Goal: Check status: Check status

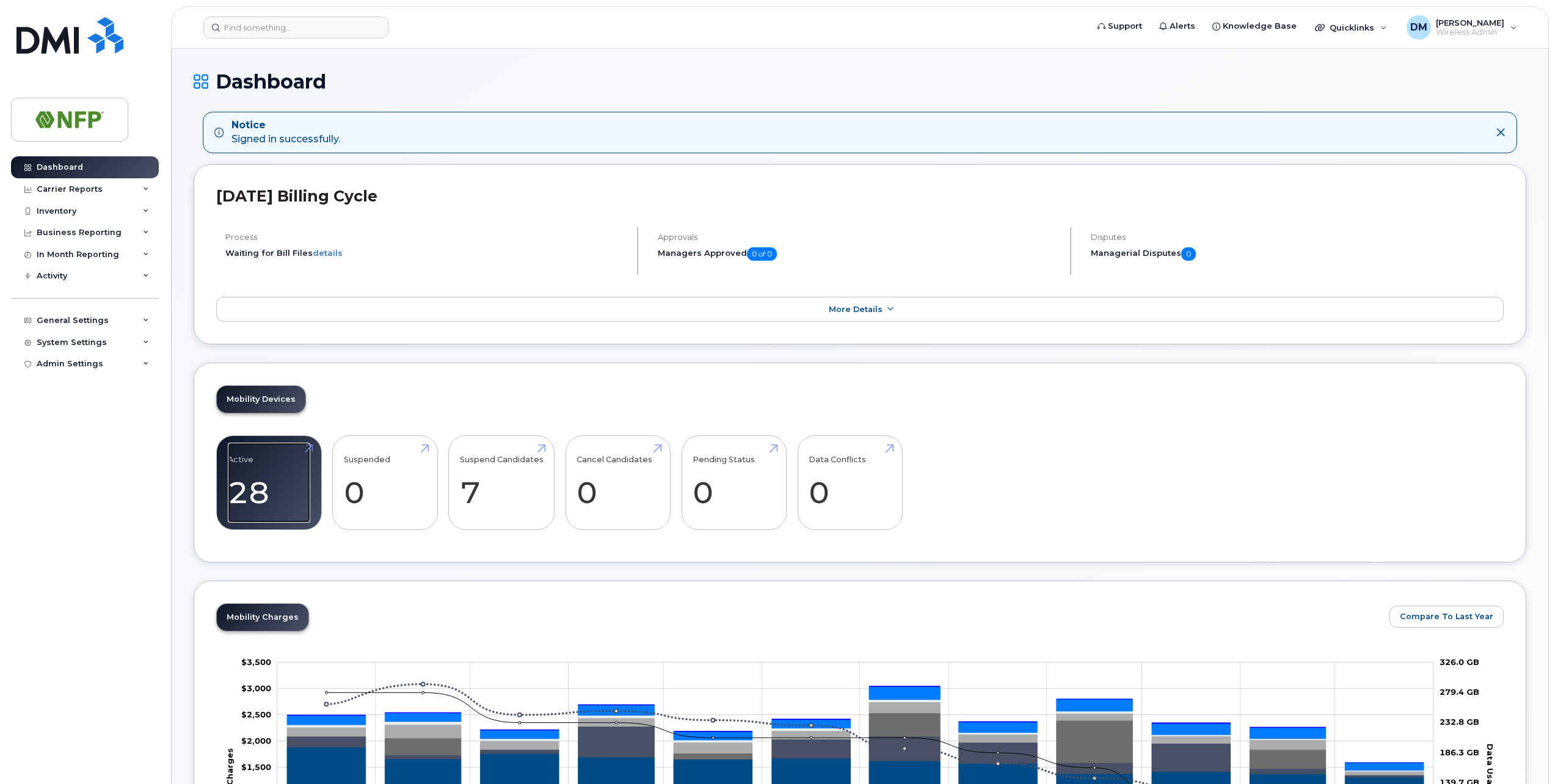
drag, startPoint x: 258, startPoint y: 481, endPoint x: 321, endPoint y: 499, distance: 65.5
click at [258, 481] on link "Active 28" at bounding box center [269, 483] width 83 height 81
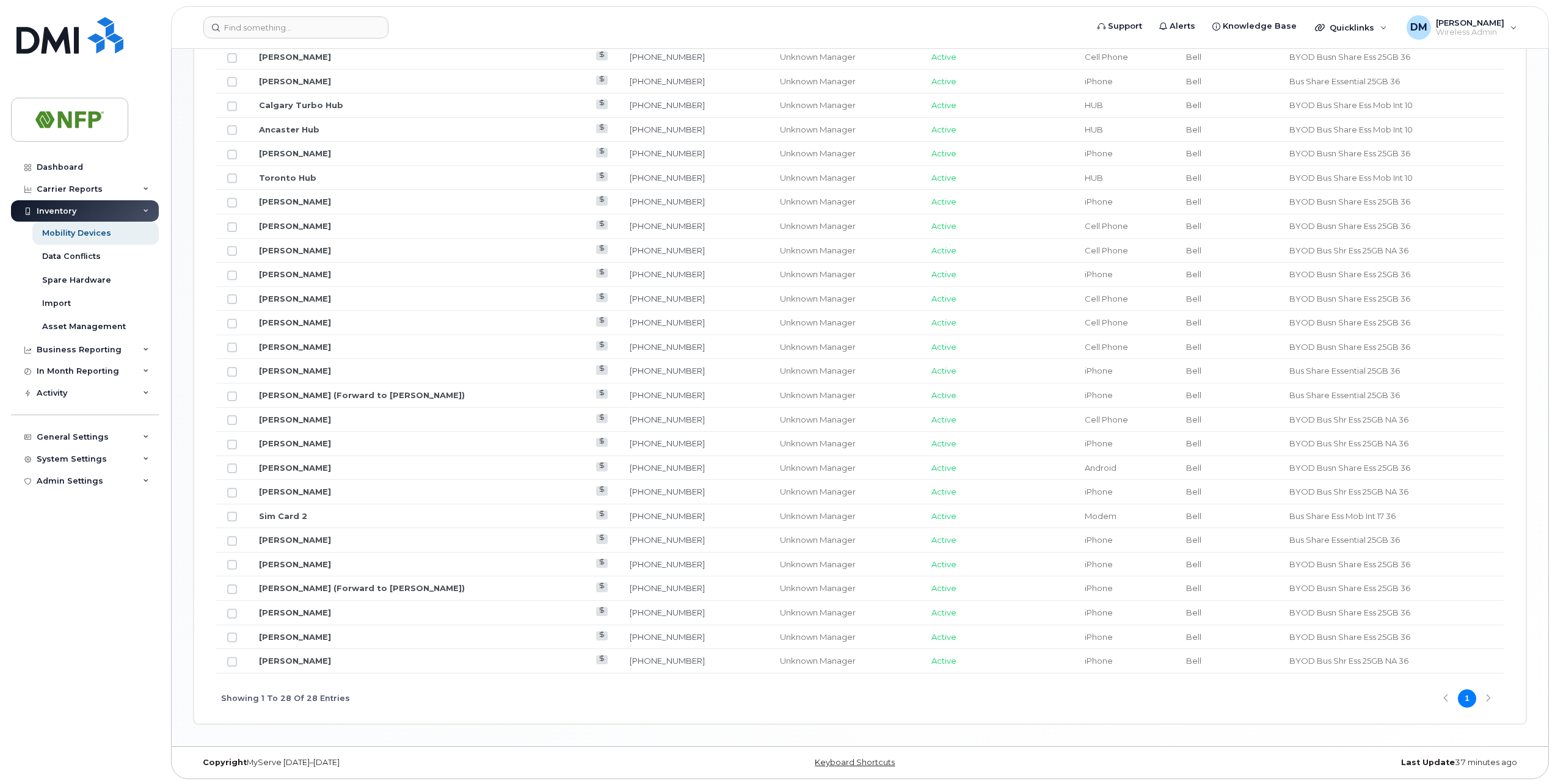
scroll to position [752, 0]
